Goal: Transaction & Acquisition: Purchase product/service

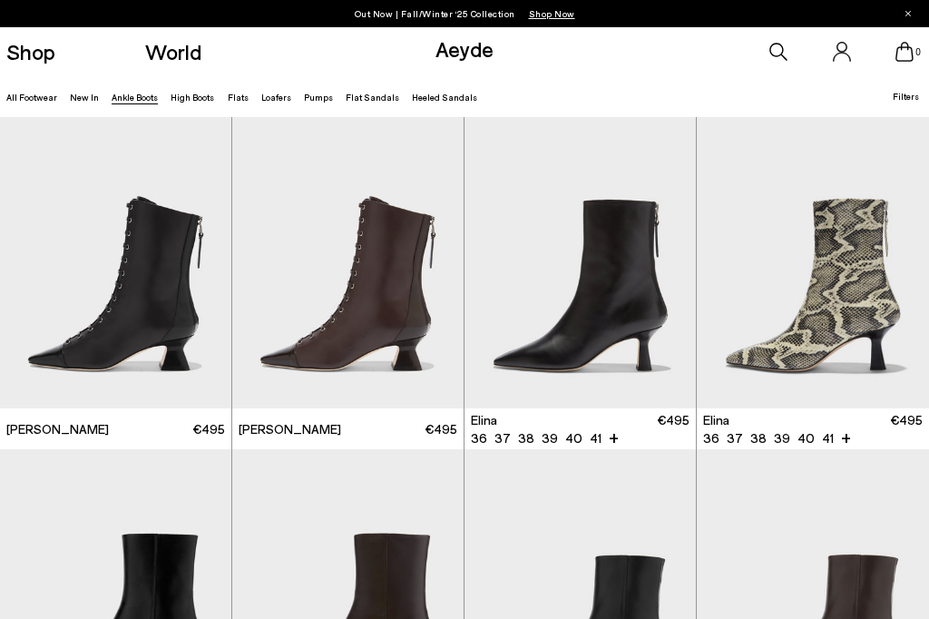
scroll to position [149, 0]
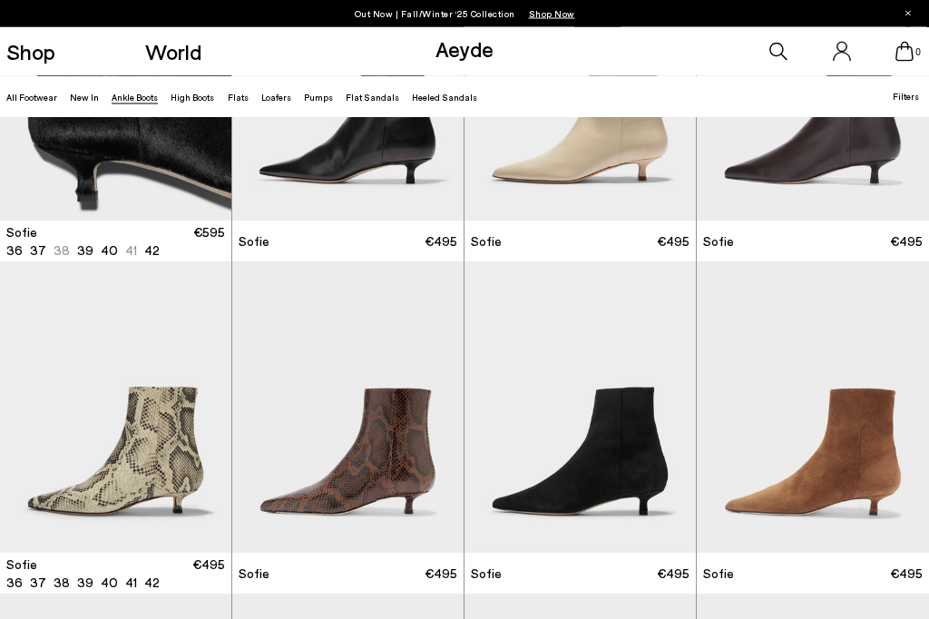
scroll to position [1184, 0]
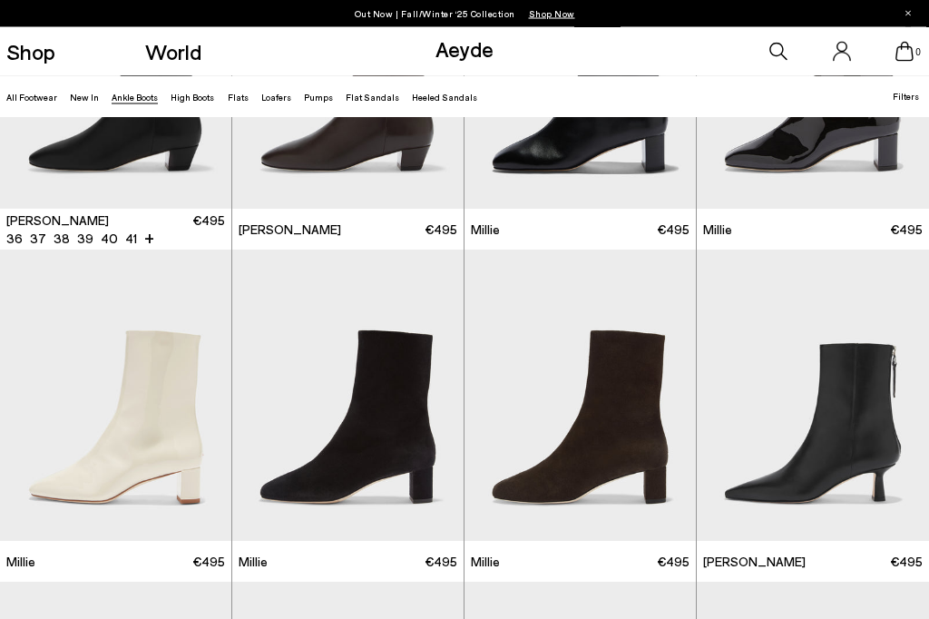
scroll to position [2525, 0]
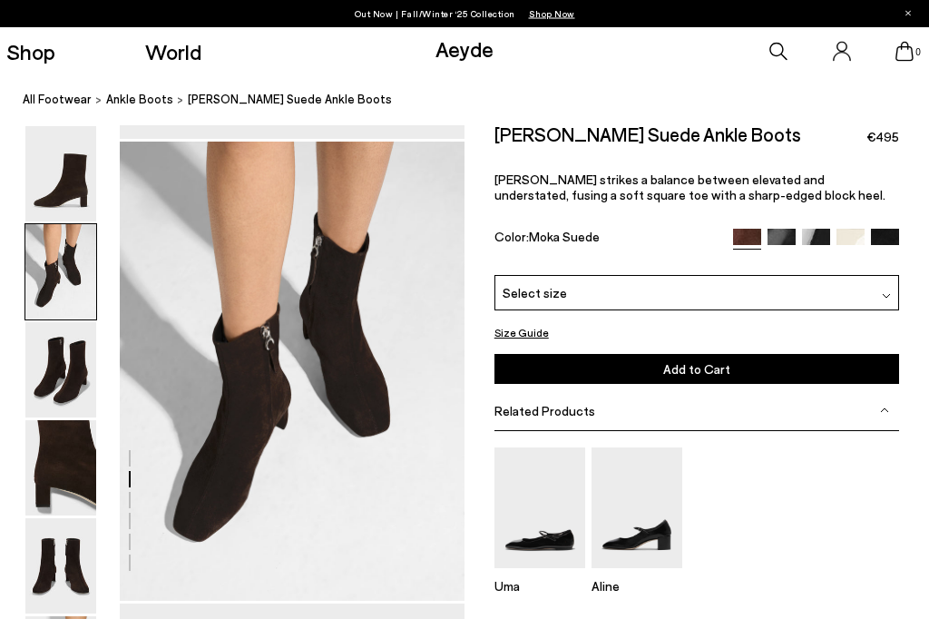
scroll to position [462, 0]
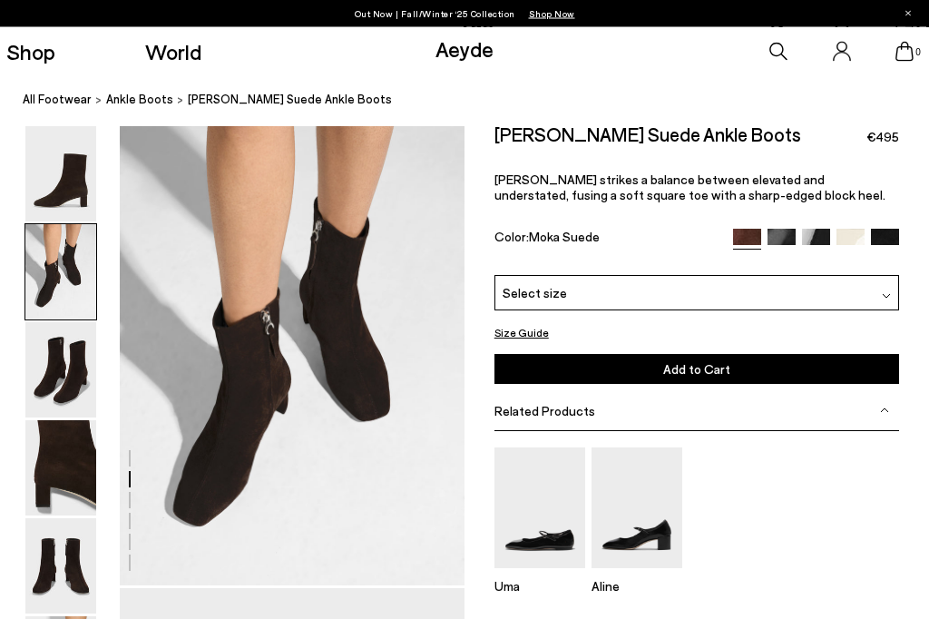
click at [48, 401] on img at bounding box center [60, 370] width 71 height 95
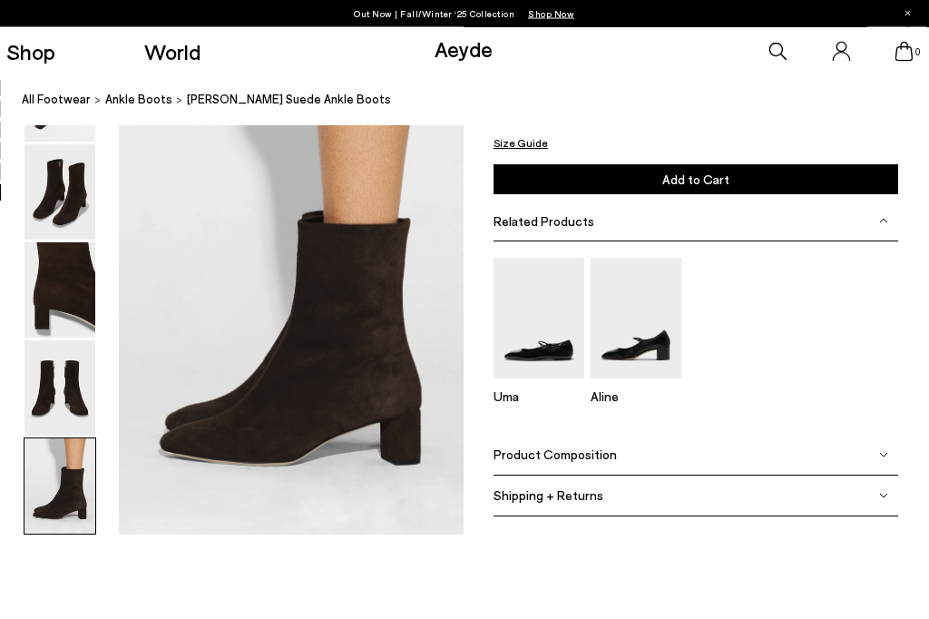
scroll to position [2366, 28]
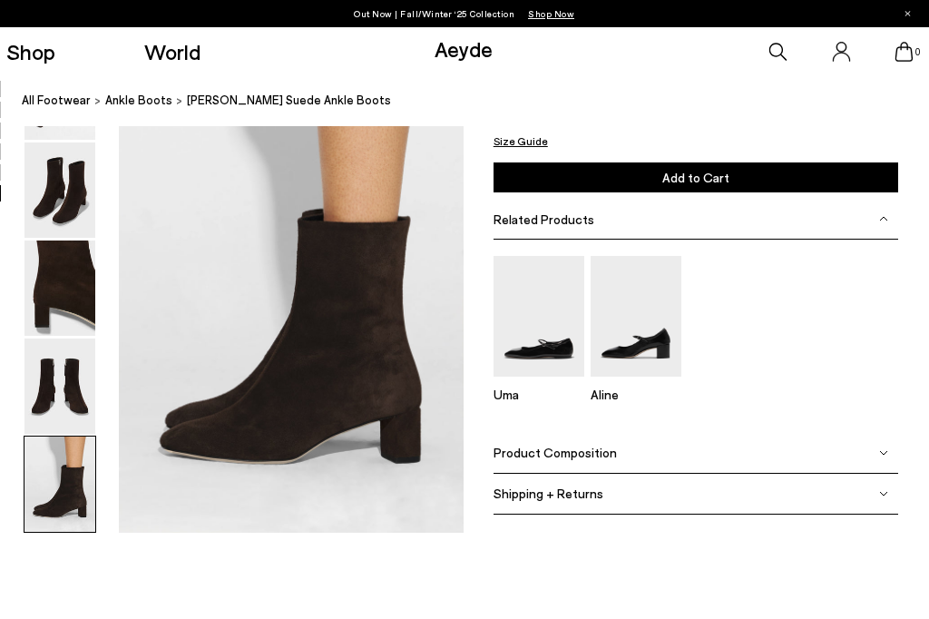
click at [26, 469] on img at bounding box center [60, 484] width 71 height 95
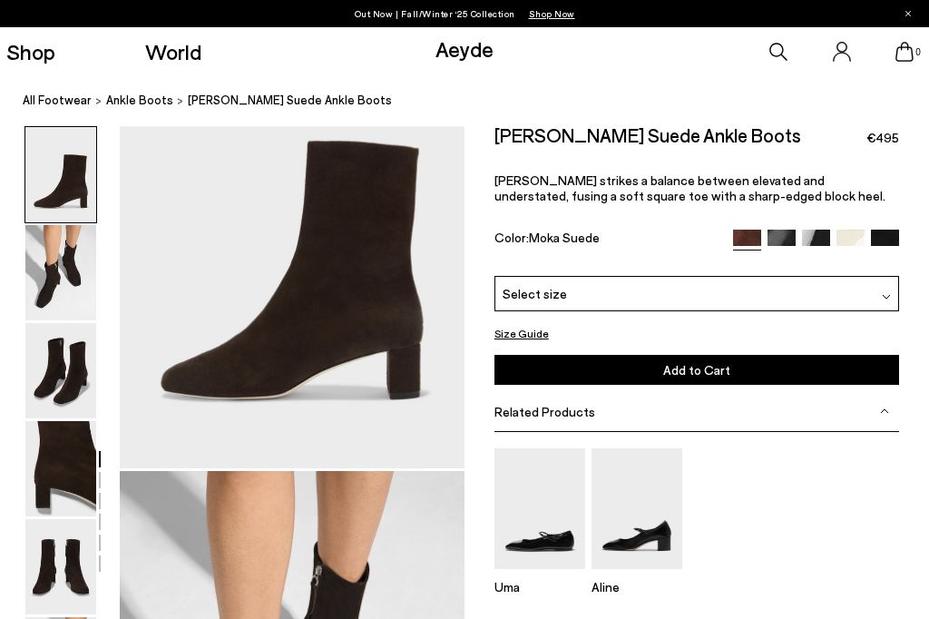
scroll to position [120, 30]
